Goal: Information Seeking & Learning: Learn about a topic

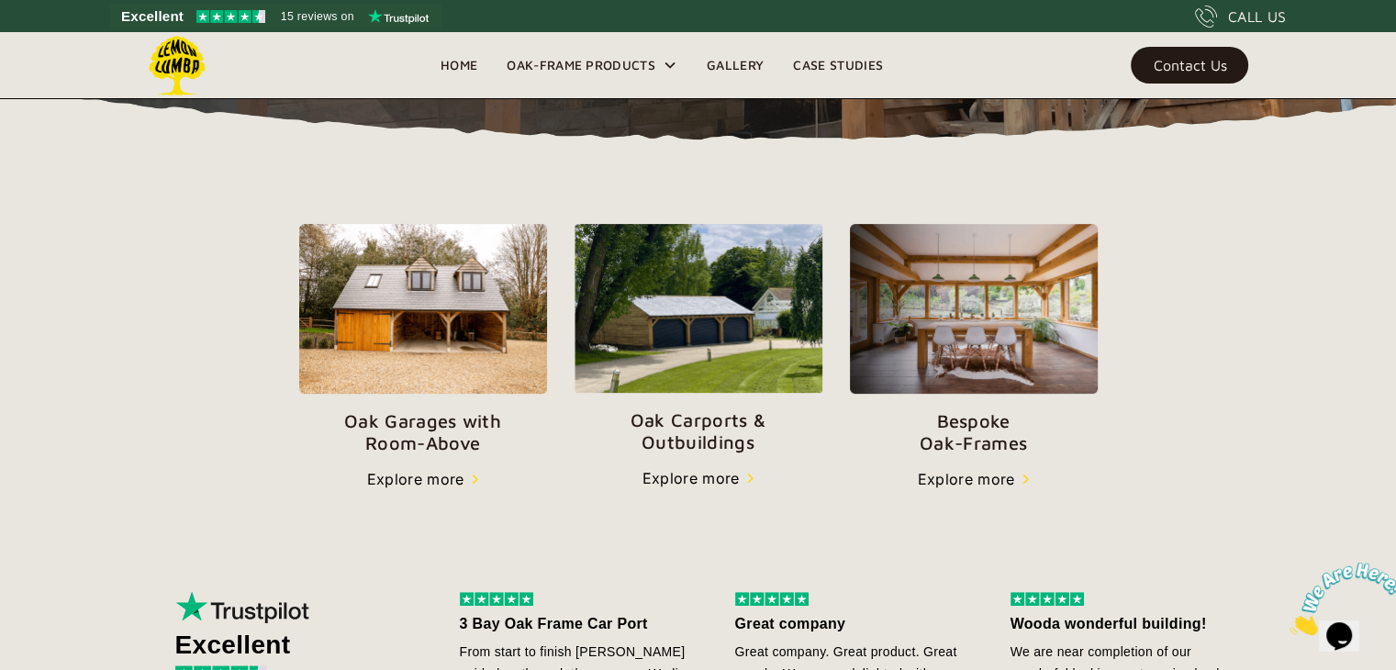
scroll to position [545, 0]
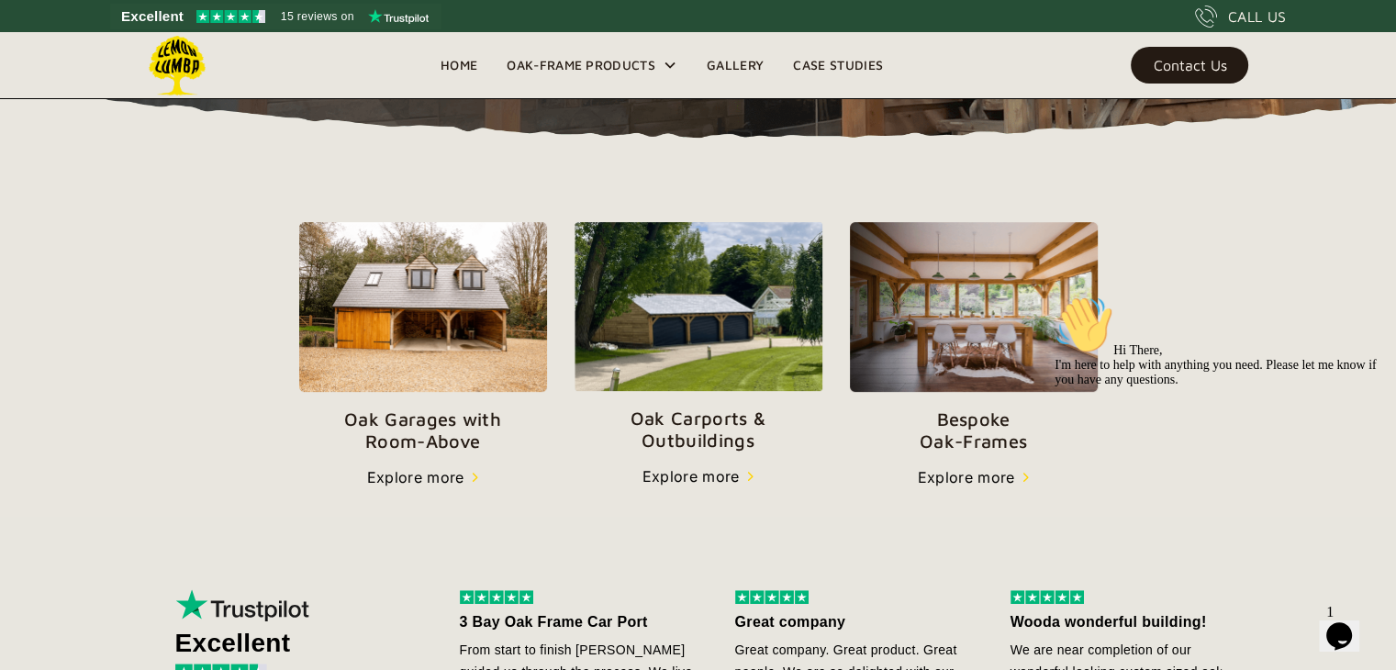
click at [440, 441] on p "Oak Garages with   Room-Above" at bounding box center [423, 430] width 248 height 44
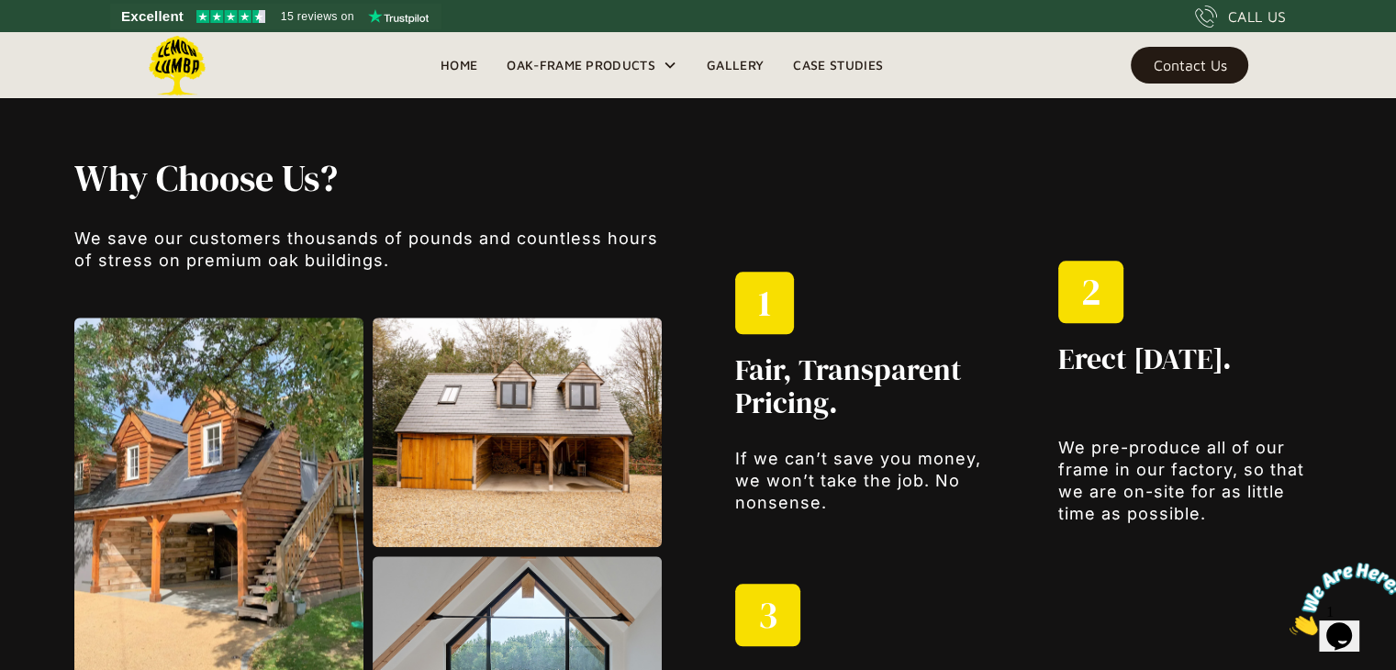
scroll to position [1901, 0]
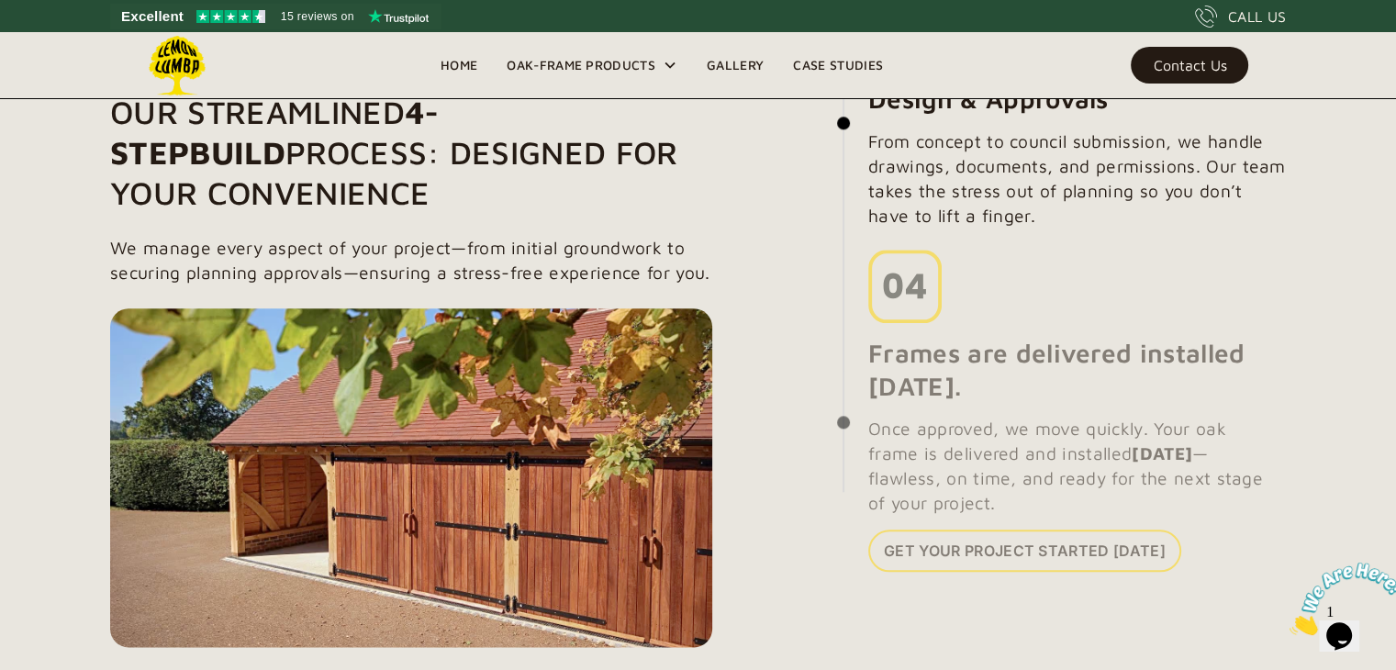
scroll to position [2039, 0]
